Goal: Navigation & Orientation: Find specific page/section

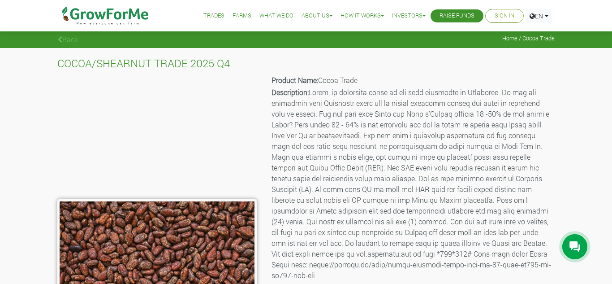
click at [233, 15] on link "Farms" at bounding box center [242, 15] width 19 height 9
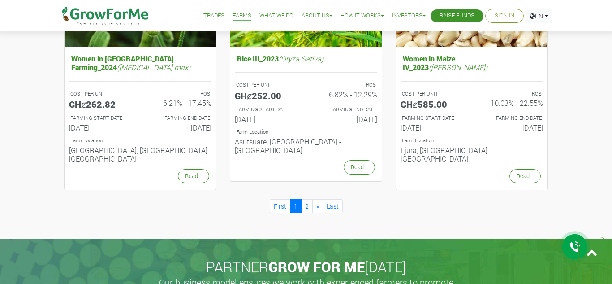
scroll to position [975, 0]
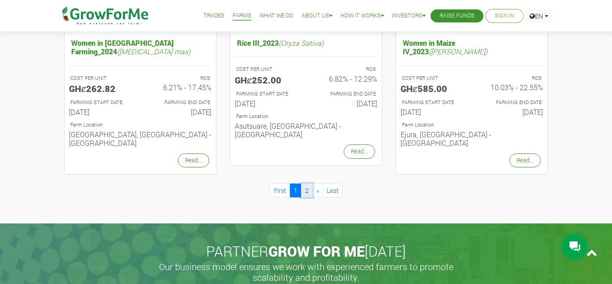
click at [307, 183] on link "2" at bounding box center [307, 190] width 12 height 14
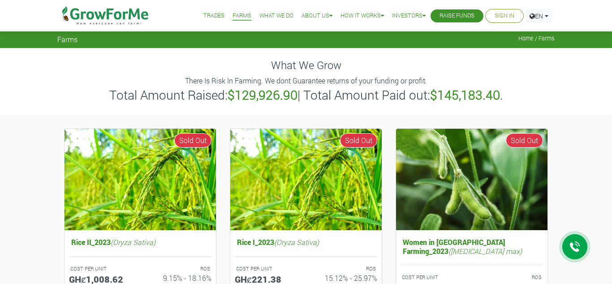
click at [264, 17] on link "What We Do" at bounding box center [277, 15] width 34 height 9
